Goal: Information Seeking & Learning: Find specific page/section

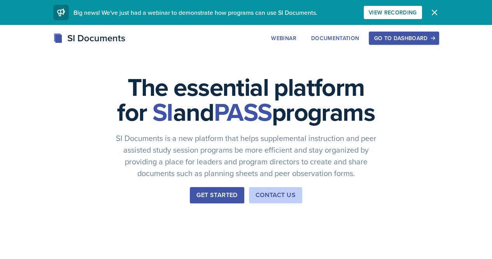
click at [434, 37] on div "Go to Dashboard" at bounding box center [404, 38] width 60 height 6
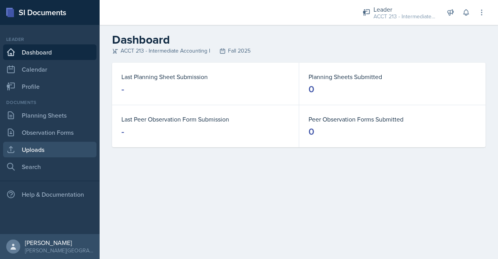
click at [50, 147] on link "Uploads" at bounding box center [49, 150] width 93 height 16
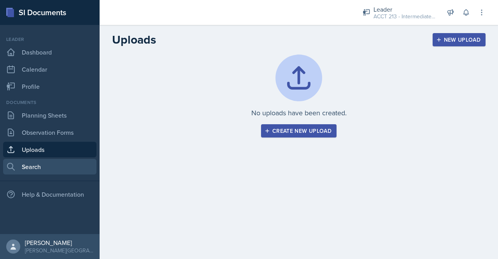
click at [39, 173] on link "Search" at bounding box center [49, 167] width 93 height 16
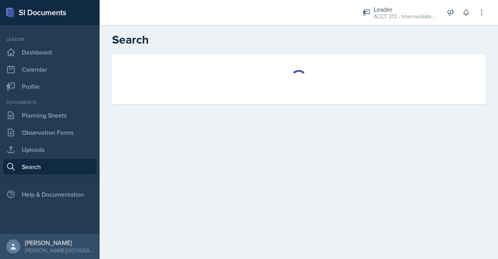
select select "all"
select select "1"
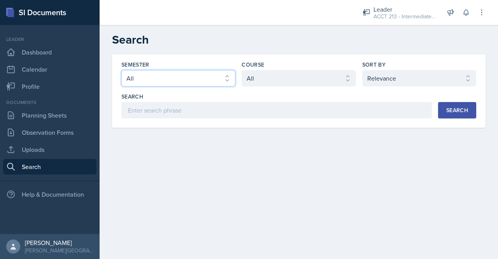
click at [184, 76] on select "Select semester All Fall 2025 SPRING 2025 Fall 2024 Spring 2024 Fall 2023 Sprin…" at bounding box center [178, 78] width 114 height 16
select select "a7ad9a0f-28b3-4f07-90bc-ebda486deedd"
click at [121, 70] on select "Select semester All Fall 2025 SPRING 2025 Fall 2024 Spring 2024 Fall 2023 Sprin…" at bounding box center [178, 78] width 114 height 16
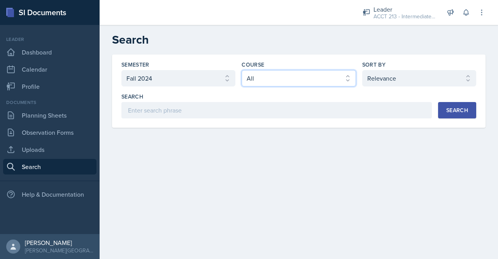
click at [326, 75] on select "Select course All ACCT 113 - Principles of Accounting I ACCT 213 - Intermediate…" at bounding box center [299, 78] width 114 height 16
select select "a3b952a5-493a-498d-99ed-b0c1dc4e84de"
click at [242, 70] on select "Select course All ACCT 113 - Principles of Accounting I ACCT 213 - Intermediate…" at bounding box center [299, 78] width 114 height 16
click at [463, 119] on div "Semester Select semester All Fall 2025 SPRING 2025 Fall 2024 Spring 2024 Fall 2…" at bounding box center [298, 90] width 373 height 73
click at [464, 114] on button "Search" at bounding box center [457, 110] width 38 height 16
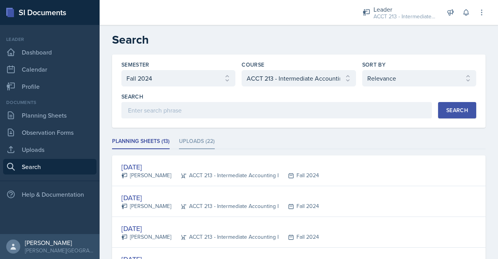
click at [195, 138] on li "Uploads (22)" at bounding box center [197, 141] width 36 height 15
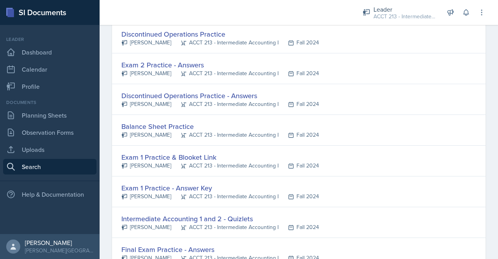
scroll to position [462, 0]
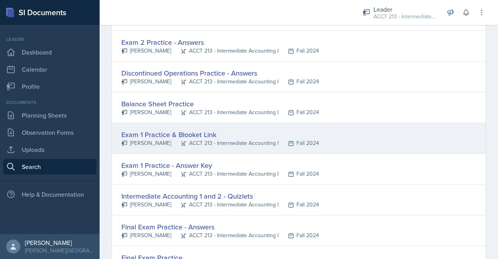
click at [149, 133] on div "Exam 1 Practice & Blooket Link" at bounding box center [220, 134] width 198 height 11
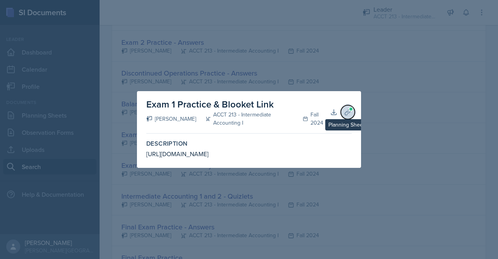
click at [342, 112] on button "Planning Sheets" at bounding box center [348, 112] width 14 height 14
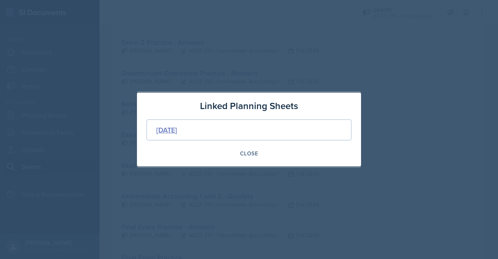
click at [177, 129] on div "[DATE]" at bounding box center [166, 129] width 21 height 11
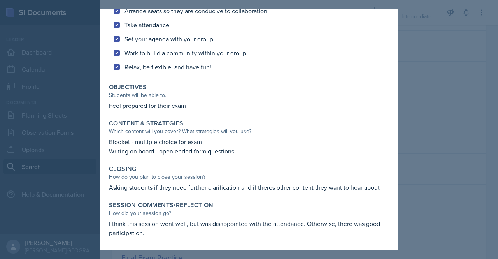
scroll to position [0, 0]
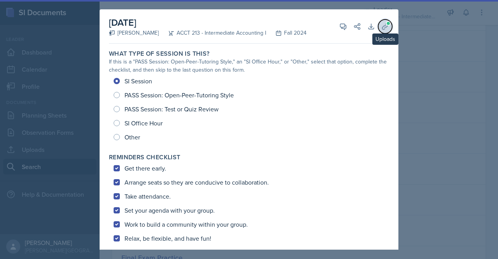
click at [381, 26] on icon at bounding box center [385, 27] width 8 height 8
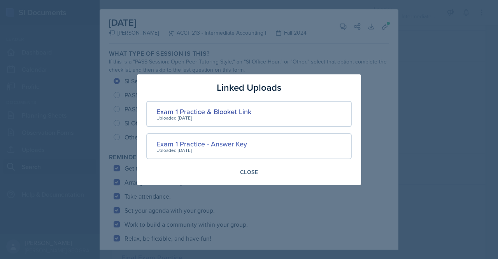
click at [189, 143] on div "Exam 1 Practice - Answer Key" at bounding box center [201, 143] width 91 height 11
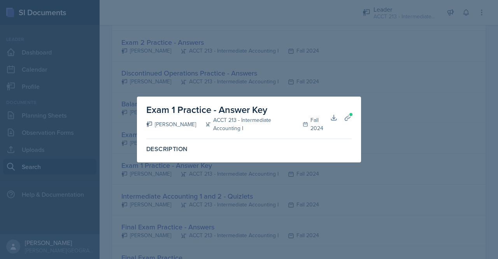
click at [166, 151] on label "Description" at bounding box center [248, 149] width 205 height 8
click at [348, 118] on icon at bounding box center [348, 118] width 8 height 8
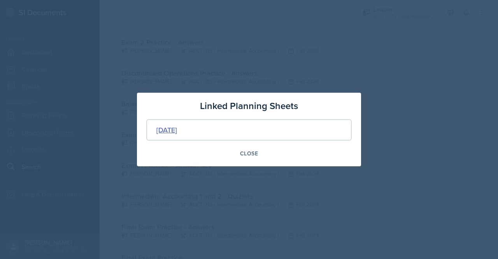
click at [177, 130] on div "[DATE]" at bounding box center [166, 129] width 21 height 11
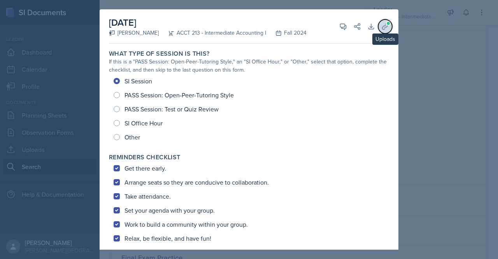
click at [381, 23] on icon at bounding box center [385, 27] width 8 height 8
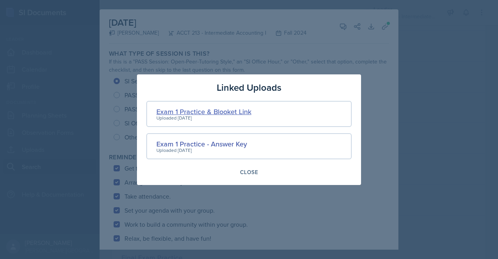
click at [191, 108] on div "Exam 1 Practice & Blooket Link" at bounding box center [203, 111] width 95 height 11
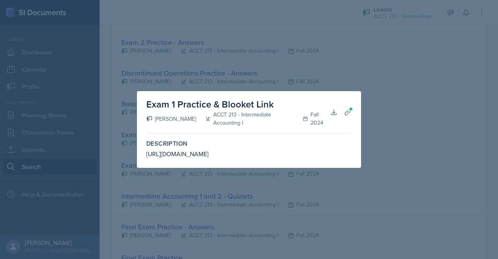
drag, startPoint x: 322, startPoint y: 154, endPoint x: 107, endPoint y: 154, distance: 215.1
click at [107, 154] on div "Exam 1 Practice & Blooket Link [PERSON_NAME] ACCT 213 - Intermediate Accounting…" at bounding box center [249, 129] width 498 height 259
click at [205, 145] on label "Description" at bounding box center [248, 144] width 205 height 8
click at [468, 98] on div at bounding box center [249, 129] width 498 height 259
